Goal: Complete application form

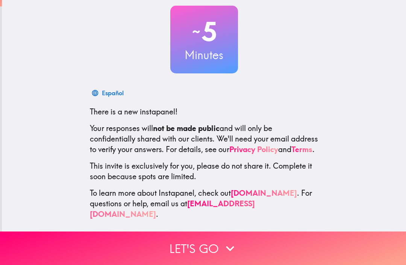
scroll to position [52, 0]
click at [219, 251] on button "Let's go" at bounding box center [203, 247] width 406 height 33
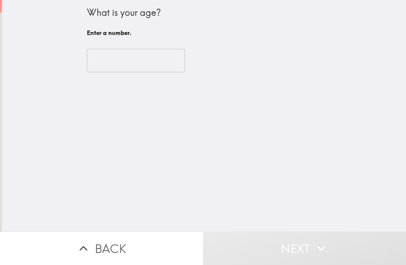
click at [159, 61] on input "number" at bounding box center [136, 60] width 98 height 23
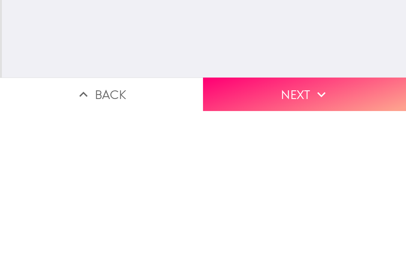
type input "63"
click at [298, 231] on button "Next" at bounding box center [304, 247] width 203 height 33
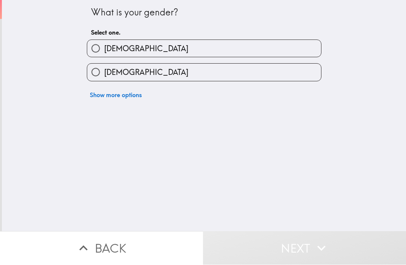
click at [186, 51] on label "[DEMOGRAPHIC_DATA]" at bounding box center [204, 48] width 234 height 17
click at [104, 51] on input "[DEMOGRAPHIC_DATA]" at bounding box center [95, 48] width 17 height 17
radio input "true"
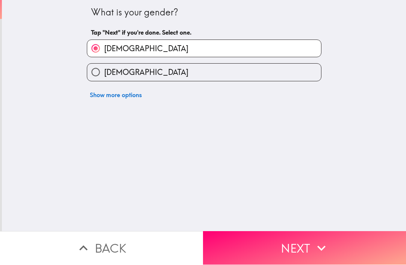
click at [282, 236] on button "Next" at bounding box center [304, 247] width 203 height 33
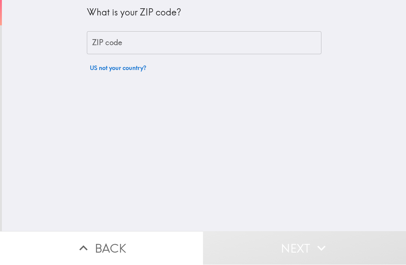
click at [187, 46] on input "ZIP code" at bounding box center [204, 43] width 235 height 23
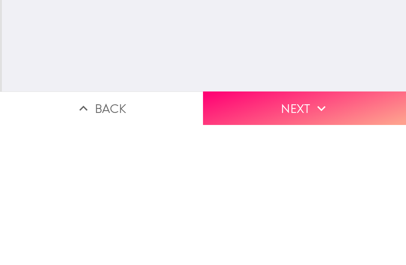
type input "33322"
click at [289, 70] on div "What is your ZIP code? ZIP code 33322 ZIP code US not your country?" at bounding box center [204, 115] width 405 height 231
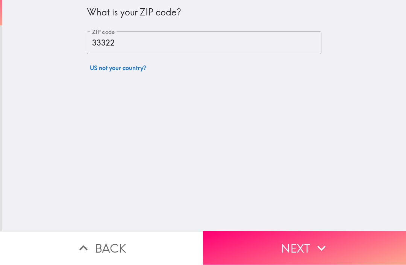
click at [290, 239] on button "Next" at bounding box center [304, 247] width 203 height 33
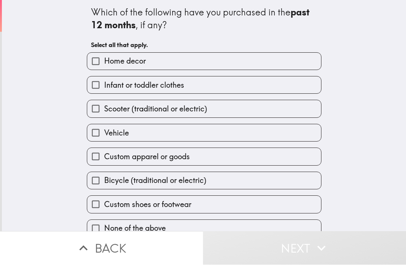
click at [254, 74] on div "Infant or toddler clothes" at bounding box center [201, 82] width 241 height 24
click at [227, 68] on label "Home decor" at bounding box center [204, 61] width 234 height 17
click at [104, 68] on input "Home decor" at bounding box center [95, 61] width 17 height 17
checkbox input "true"
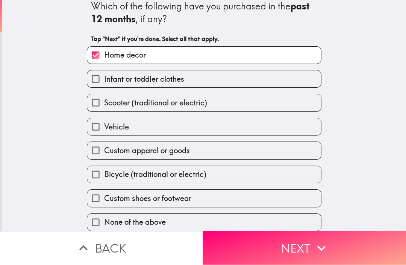
scroll to position [7, 0]
click at [187, 224] on label "None of the above" at bounding box center [204, 222] width 234 height 17
click at [104, 224] on input "None of the above" at bounding box center [95, 222] width 17 height 17
checkbox input "true"
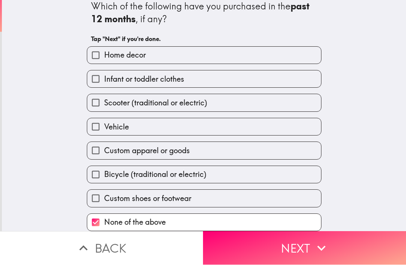
click at [219, 61] on label "Home decor" at bounding box center [204, 55] width 234 height 17
click at [104, 61] on input "Home decor" at bounding box center [95, 55] width 17 height 17
checkbox input "true"
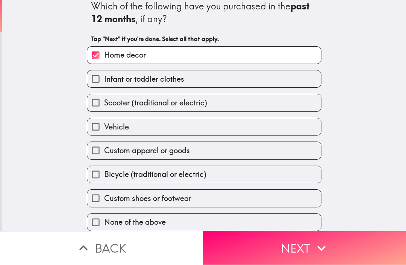
checkbox input "false"
click at [210, 152] on label "Custom apparel or goods" at bounding box center [204, 150] width 234 height 17
click at [104, 152] on input "Custom apparel or goods" at bounding box center [95, 150] width 17 height 17
checkbox input "true"
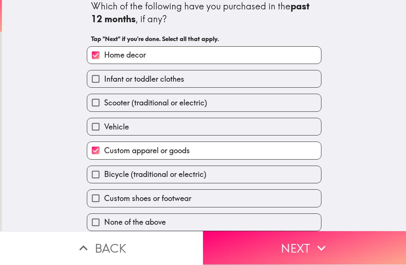
click at [269, 246] on button "Next" at bounding box center [304, 247] width 203 height 33
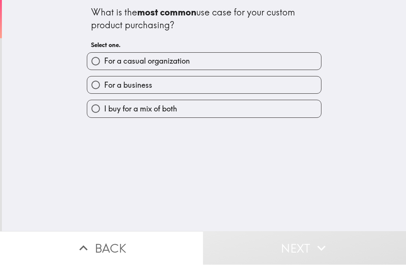
click at [223, 64] on label "For a casual organization" at bounding box center [204, 61] width 234 height 17
click at [104, 64] on input "For a casual organization" at bounding box center [95, 61] width 17 height 17
radio input "true"
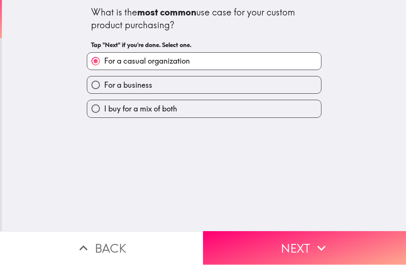
click at [269, 241] on button "Next" at bounding box center [304, 247] width 203 height 33
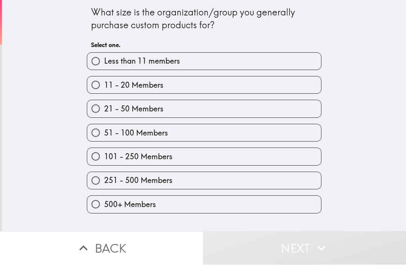
click at [202, 184] on label "251 - 500 Members" at bounding box center [204, 180] width 234 height 17
click at [104, 184] on input "251 - 500 Members" at bounding box center [95, 180] width 17 height 17
radio input "true"
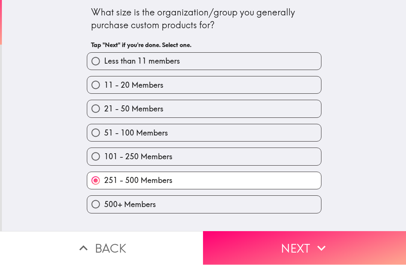
click at [262, 243] on button "Next" at bounding box center [304, 247] width 203 height 33
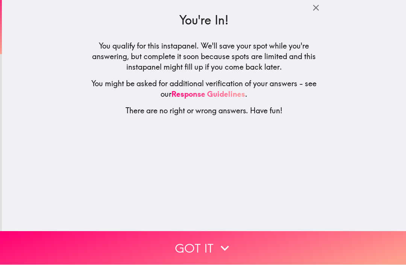
click at [236, 244] on button "Got it" at bounding box center [203, 247] width 406 height 33
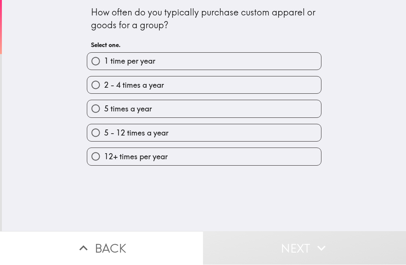
click at [222, 93] on label "2 - 4 times a year" at bounding box center [204, 85] width 234 height 17
click at [104, 93] on input "2 - 4 times a year" at bounding box center [95, 85] width 17 height 17
radio input "true"
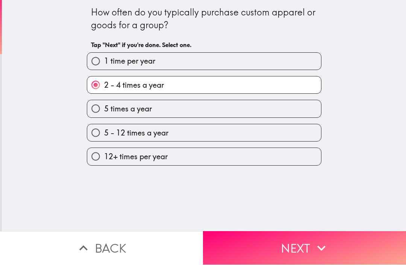
click at [233, 243] on button "Next" at bounding box center [304, 247] width 203 height 33
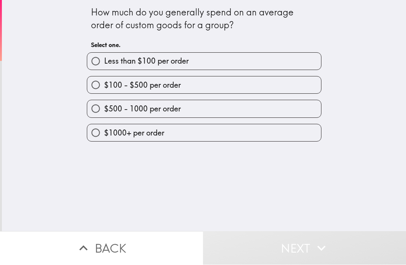
click at [210, 91] on label "$100 - $500 per order" at bounding box center [204, 85] width 234 height 17
click at [104, 91] on input "$100 - $500 per order" at bounding box center [95, 85] width 17 height 17
radio input "true"
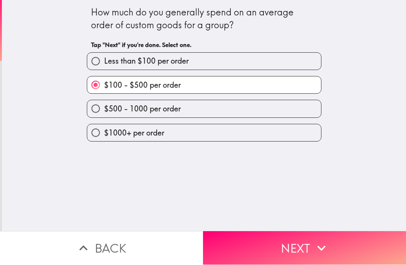
click at [253, 233] on button "Next" at bounding box center [304, 247] width 203 height 33
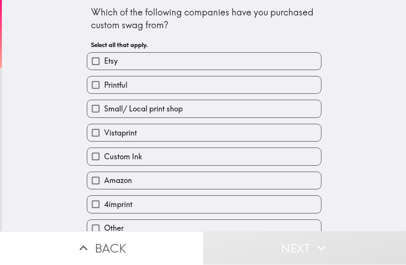
click at [214, 68] on label "Etsy" at bounding box center [204, 61] width 234 height 17
click at [104, 68] on input "Etsy" at bounding box center [95, 61] width 17 height 17
checkbox input "true"
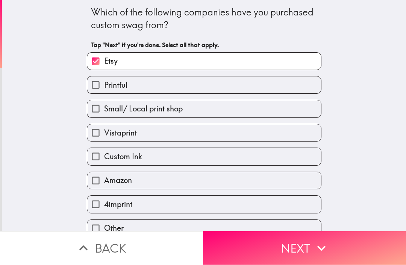
click at [207, 137] on label "Vistaprint" at bounding box center [204, 133] width 234 height 17
click at [104, 137] on input "Vistaprint" at bounding box center [95, 133] width 17 height 17
checkbox input "true"
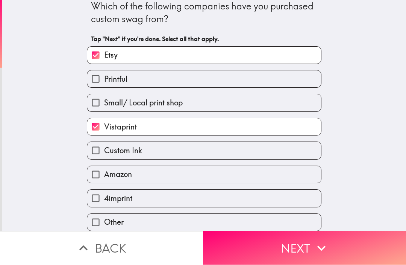
scroll to position [7, 0]
click at [197, 178] on label "Amazon" at bounding box center [204, 174] width 234 height 17
click at [104, 178] on input "Amazon" at bounding box center [95, 174] width 17 height 17
checkbox input "true"
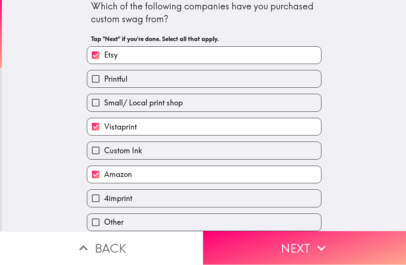
click at [274, 249] on button "Next" at bounding box center [304, 247] width 203 height 33
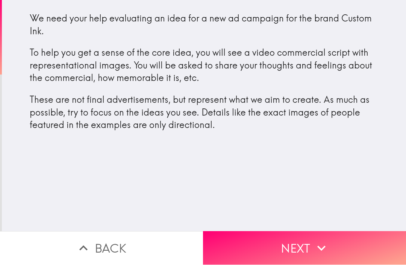
click at [298, 252] on button "Next" at bounding box center [304, 247] width 203 height 33
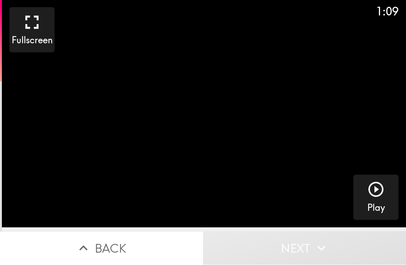
click at [383, 210] on h5 "Play" at bounding box center [377, 208] width 18 height 13
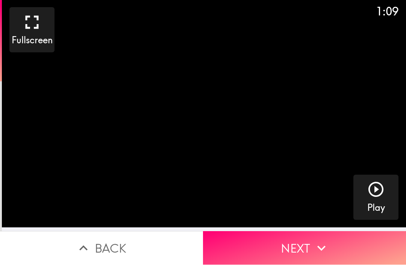
click at [328, 243] on icon "button" at bounding box center [322, 248] width 17 height 17
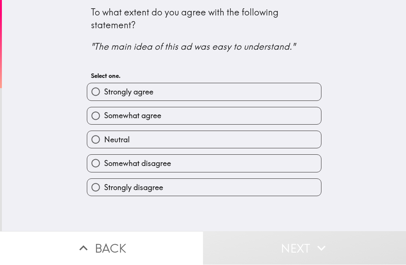
click at [215, 98] on label "Strongly agree" at bounding box center [204, 92] width 234 height 17
click at [104, 98] on input "Strongly agree" at bounding box center [95, 92] width 17 height 17
radio input "true"
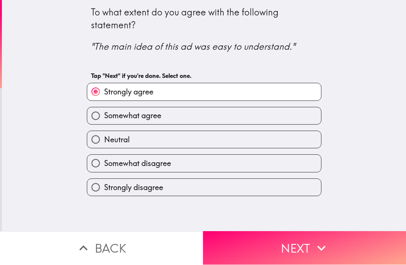
click at [289, 243] on button "Next" at bounding box center [304, 247] width 203 height 33
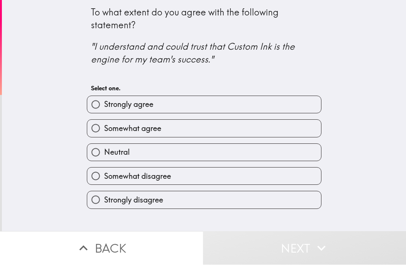
click at [231, 129] on label "Somewhat agree" at bounding box center [204, 128] width 234 height 17
click at [104, 129] on input "Somewhat agree" at bounding box center [95, 128] width 17 height 17
radio input "true"
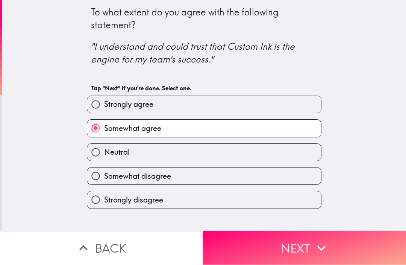
click at [285, 248] on button "Next" at bounding box center [304, 247] width 203 height 33
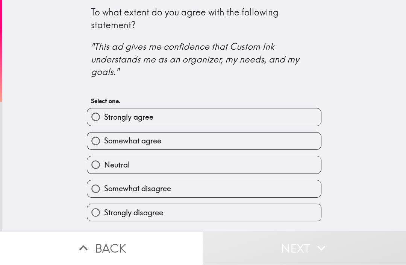
click at [239, 117] on label "Strongly agree" at bounding box center [204, 117] width 234 height 17
click at [104, 117] on input "Strongly agree" at bounding box center [95, 117] width 17 height 17
radio input "true"
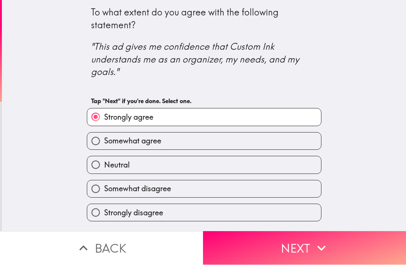
click at [280, 245] on button "Next" at bounding box center [304, 247] width 203 height 33
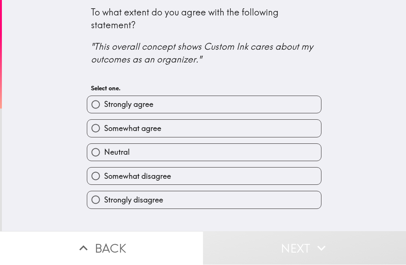
click at [224, 126] on label "Somewhat agree" at bounding box center [204, 128] width 234 height 17
click at [104, 126] on input "Somewhat agree" at bounding box center [95, 128] width 17 height 17
radio input "true"
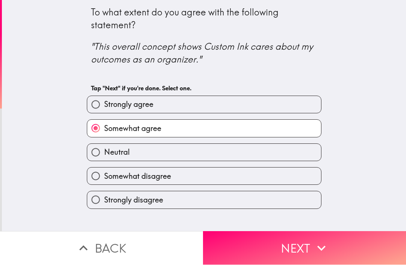
click at [277, 237] on button "Next" at bounding box center [304, 247] width 203 height 33
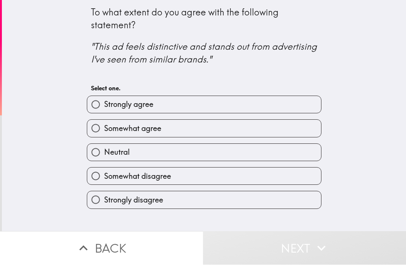
click at [224, 125] on label "Somewhat agree" at bounding box center [204, 128] width 234 height 17
click at [104, 125] on input "Somewhat agree" at bounding box center [95, 128] width 17 height 17
radio input "true"
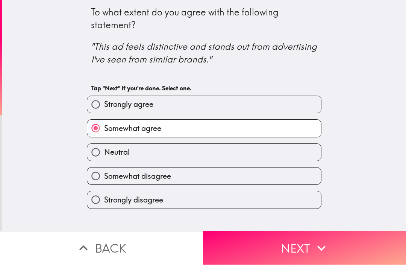
click at [280, 243] on button "Next" at bounding box center [304, 247] width 203 height 33
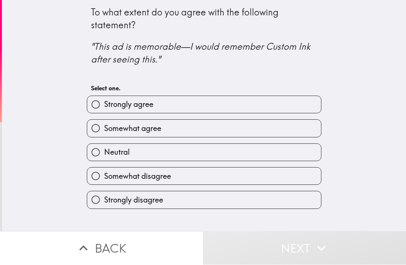
click at [230, 105] on label "Strongly agree" at bounding box center [204, 104] width 234 height 17
click at [104, 105] on input "Strongly agree" at bounding box center [95, 104] width 17 height 17
radio input "true"
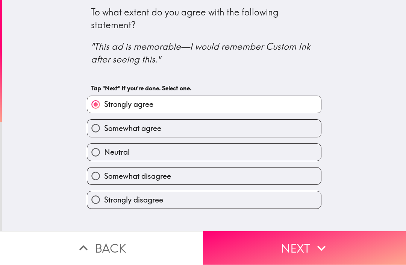
click at [283, 232] on button "Next" at bounding box center [304, 247] width 203 height 33
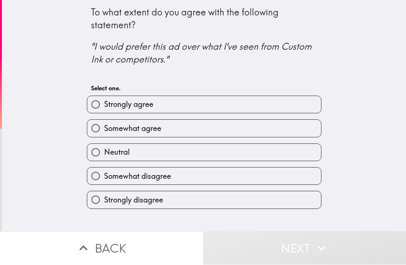
click at [234, 105] on label "Strongly agree" at bounding box center [204, 104] width 234 height 17
click at [104, 105] on input "Strongly agree" at bounding box center [95, 104] width 17 height 17
radio input "true"
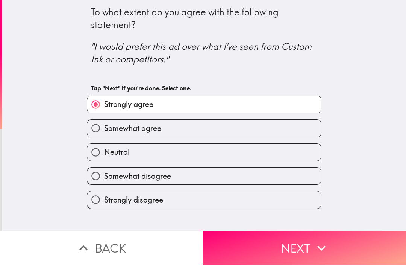
click at [270, 239] on button "Next" at bounding box center [304, 247] width 203 height 33
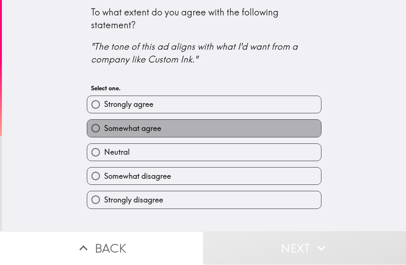
click at [231, 121] on label "Somewhat agree" at bounding box center [204, 128] width 234 height 17
click at [104, 121] on input "Somewhat agree" at bounding box center [95, 128] width 17 height 17
radio input "true"
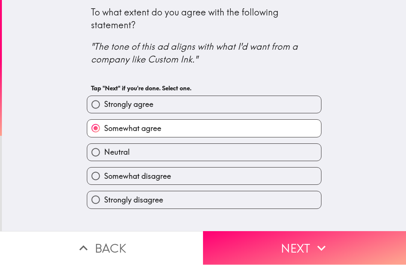
click at [280, 248] on button "Next" at bounding box center [304, 247] width 203 height 33
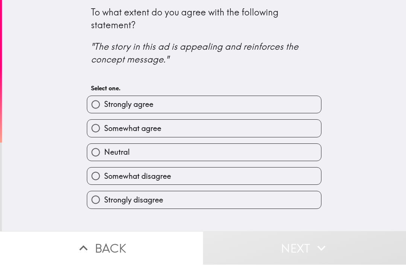
click at [230, 105] on label "Strongly agree" at bounding box center [204, 104] width 234 height 17
click at [104, 105] on input "Strongly agree" at bounding box center [95, 104] width 17 height 17
radio input "true"
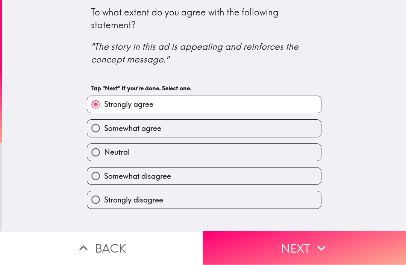
click at [273, 239] on button "Next" at bounding box center [304, 247] width 203 height 33
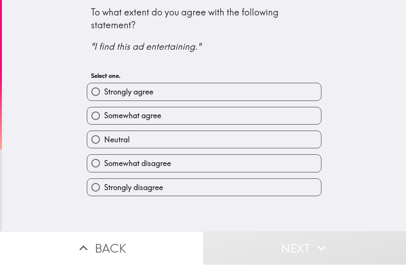
click at [232, 95] on label "Strongly agree" at bounding box center [204, 92] width 234 height 17
click at [104, 95] on input "Strongly agree" at bounding box center [95, 92] width 17 height 17
radio input "true"
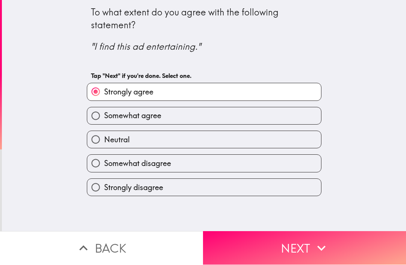
click at [265, 239] on button "Next" at bounding box center [304, 247] width 203 height 33
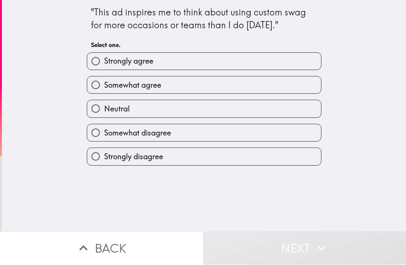
click at [225, 83] on label "Somewhat agree" at bounding box center [204, 85] width 234 height 17
click at [104, 83] on input "Somewhat agree" at bounding box center [95, 85] width 17 height 17
radio input "true"
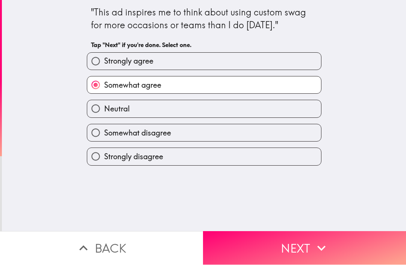
click at [267, 232] on button "Next" at bounding box center [304, 247] width 203 height 33
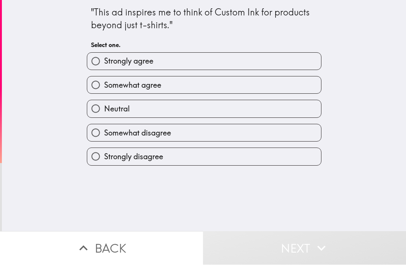
click at [243, 69] on label "Strongly agree" at bounding box center [204, 61] width 234 height 17
click at [104, 69] on input "Strongly agree" at bounding box center [95, 61] width 17 height 17
radio input "true"
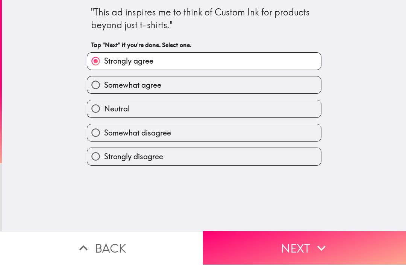
click at [262, 243] on button "Next" at bounding box center [304, 247] width 203 height 33
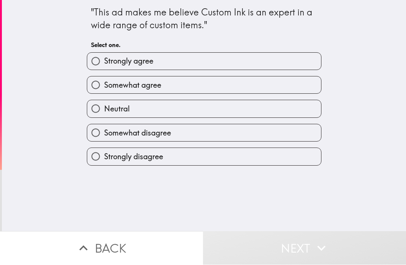
click at [230, 64] on label "Strongly agree" at bounding box center [204, 61] width 234 height 17
click at [104, 64] on input "Strongly agree" at bounding box center [95, 61] width 17 height 17
radio input "true"
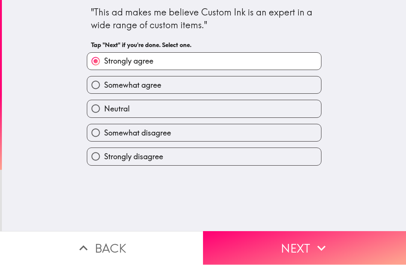
click at [273, 238] on button "Next" at bounding box center [304, 247] width 203 height 33
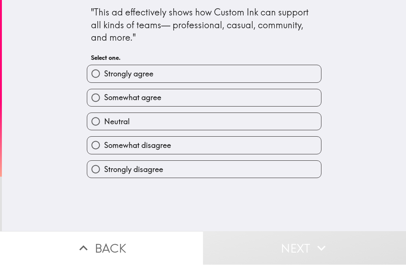
click at [238, 100] on label "Somewhat agree" at bounding box center [204, 98] width 234 height 17
click at [104, 100] on input "Somewhat agree" at bounding box center [95, 98] width 17 height 17
radio input "true"
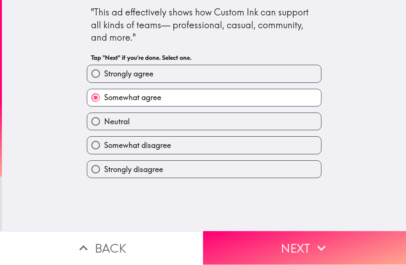
click at [271, 238] on button "Next" at bounding box center [304, 247] width 203 height 33
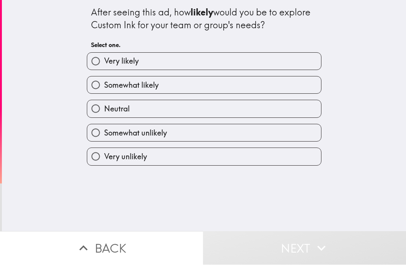
click at [227, 93] on label "Somewhat likely" at bounding box center [204, 85] width 234 height 17
click at [104, 93] on input "Somewhat likely" at bounding box center [95, 85] width 17 height 17
radio input "true"
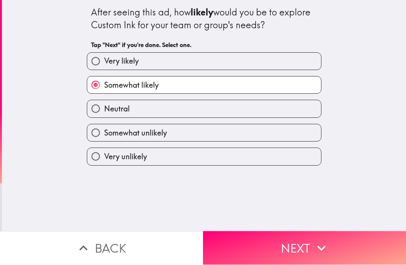
click at [270, 234] on button "Next" at bounding box center [304, 247] width 203 height 33
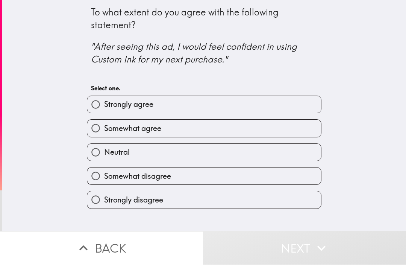
click at [245, 99] on label "Strongly agree" at bounding box center [204, 104] width 234 height 17
click at [104, 99] on input "Strongly agree" at bounding box center [95, 104] width 17 height 17
radio input "true"
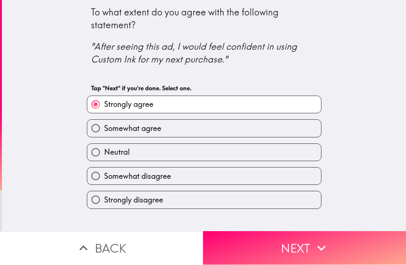
click at [273, 233] on button "Next" at bounding box center [304, 247] width 203 height 33
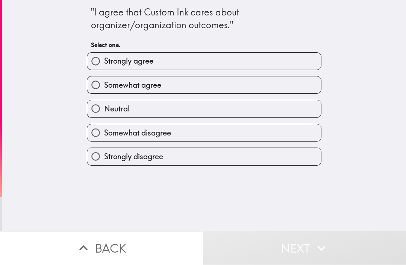
click at [246, 69] on label "Strongly agree" at bounding box center [204, 61] width 234 height 17
click at [104, 69] on input "Strongly agree" at bounding box center [95, 61] width 17 height 17
radio input "true"
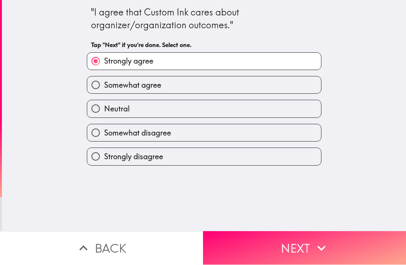
click at [287, 244] on button "Next" at bounding box center [304, 247] width 203 height 33
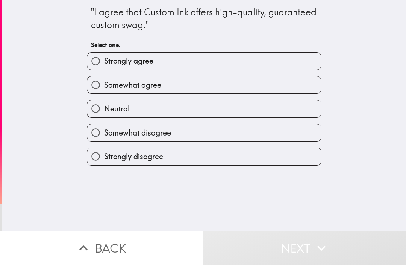
click at [227, 86] on label "Somewhat agree" at bounding box center [204, 85] width 234 height 17
click at [104, 86] on input "Somewhat agree" at bounding box center [95, 85] width 17 height 17
radio input "true"
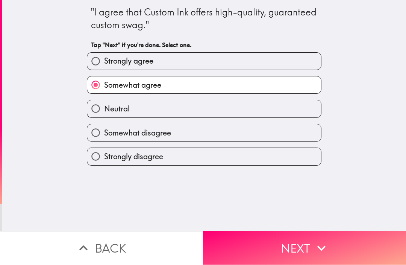
click at [289, 236] on button "Next" at bounding box center [304, 247] width 203 height 33
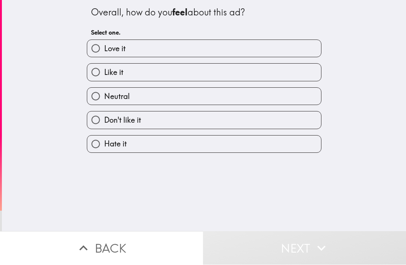
click at [234, 72] on label "Like it" at bounding box center [204, 72] width 234 height 17
click at [104, 72] on input "Like it" at bounding box center [95, 72] width 17 height 17
radio input "true"
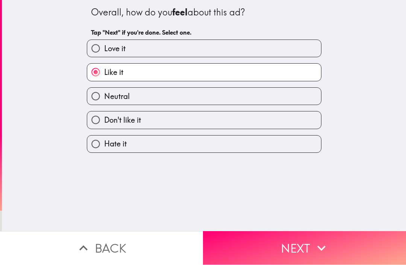
click at [303, 244] on button "Next" at bounding box center [304, 247] width 203 height 33
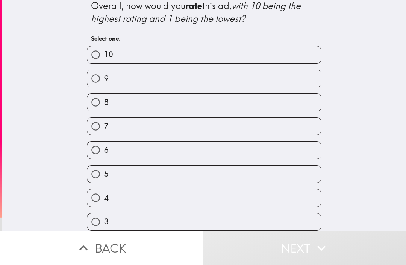
scroll to position [5, 0]
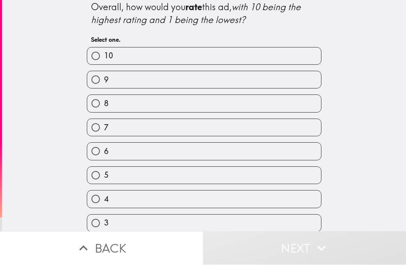
click at [215, 84] on label "9" at bounding box center [204, 80] width 234 height 17
click at [104, 84] on input "9" at bounding box center [95, 80] width 17 height 17
radio input "true"
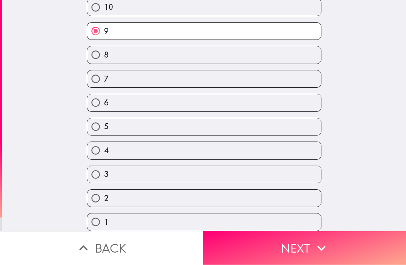
scroll to position [55, 0]
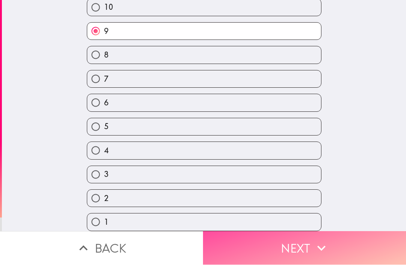
click at [300, 246] on button "Next" at bounding box center [304, 247] width 203 height 33
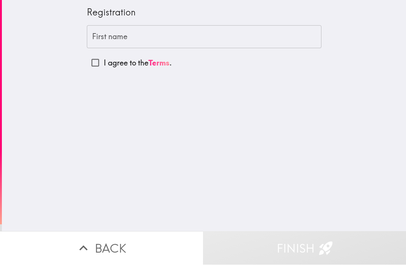
click at [231, 39] on input "First name" at bounding box center [204, 37] width 235 height 23
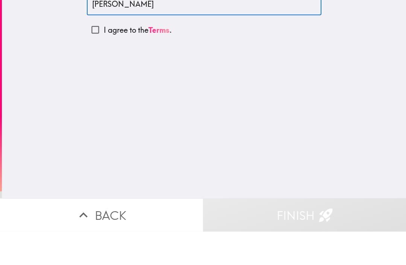
type input "[PERSON_NAME]"
click at [101, 55] on input "I agree to the Terms ." at bounding box center [95, 63] width 17 height 17
checkbox input "true"
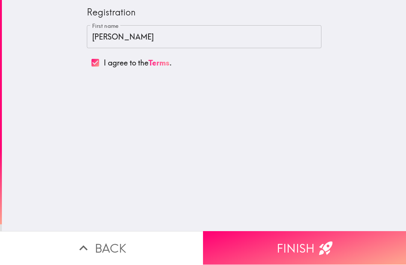
click at [294, 243] on button "Finish" at bounding box center [304, 247] width 203 height 33
